Goal: Obtain resource: Obtain resource

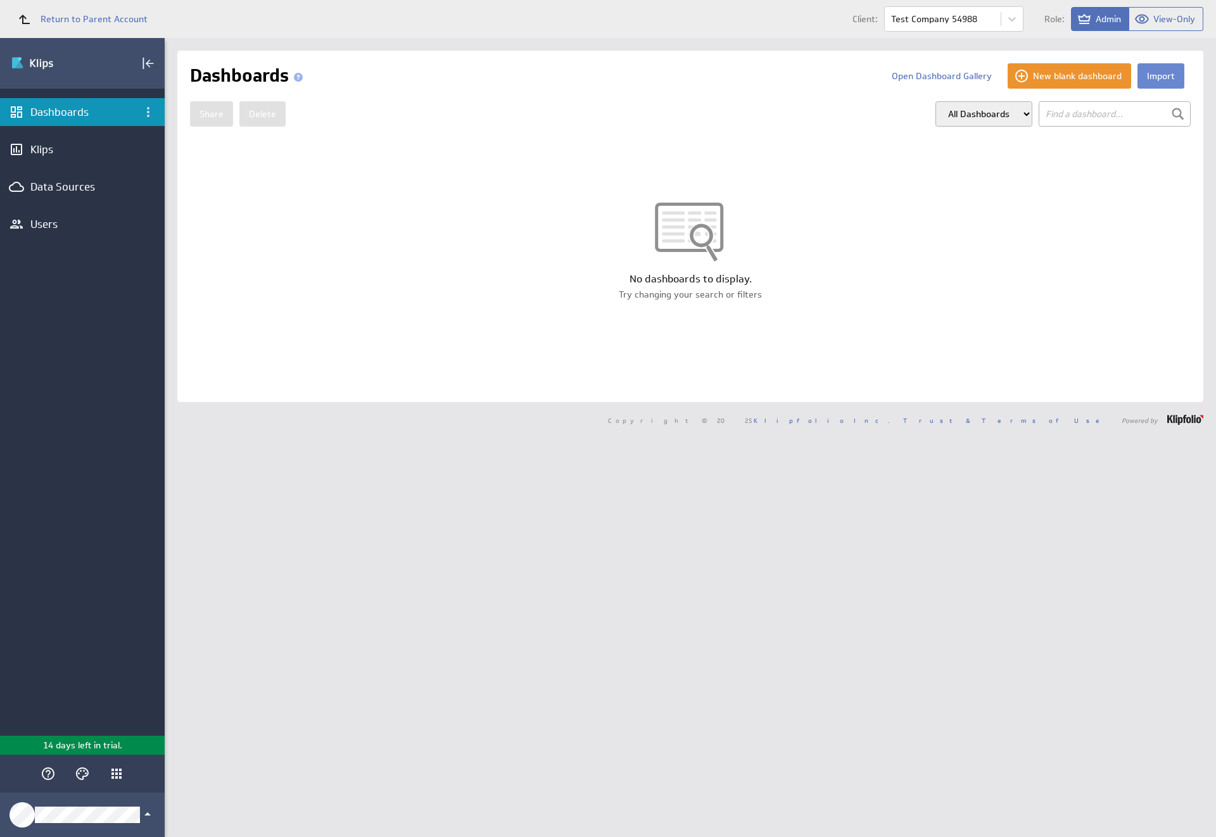
click at [1151, 76] on button "Import" at bounding box center [1160, 75] width 47 height 25
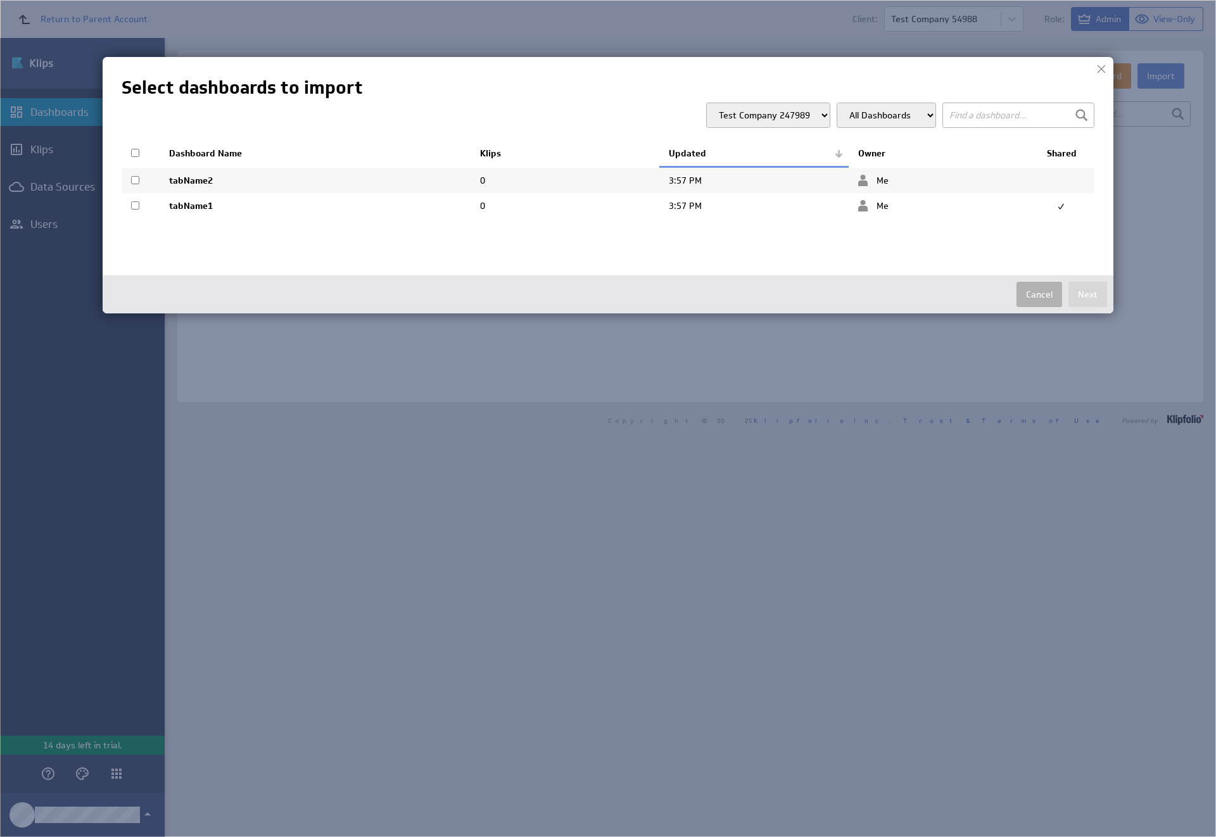
select select "bd04217929ae70656a286055adfbe3c9"
